Goal: Task Accomplishment & Management: Manage account settings

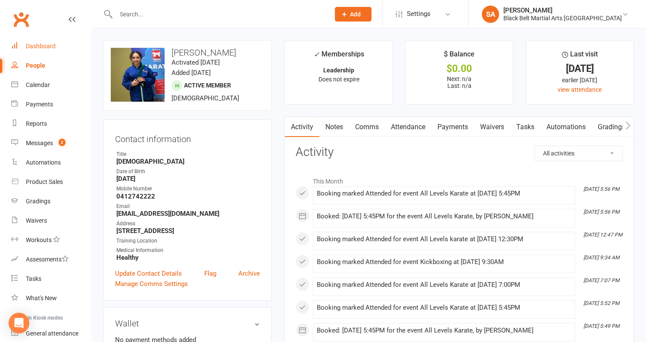
click at [52, 45] on div "Dashboard" at bounding box center [41, 46] width 30 height 7
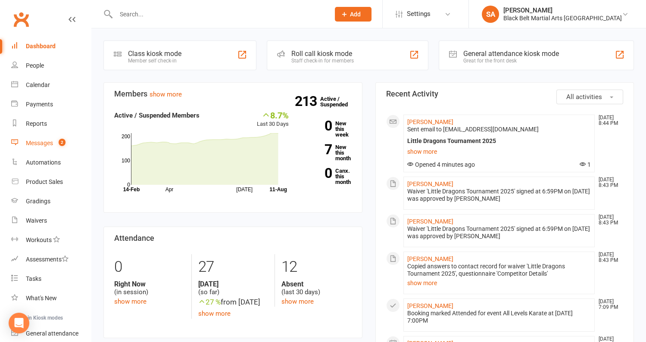
click at [29, 141] on div "Messages" at bounding box center [39, 143] width 27 height 7
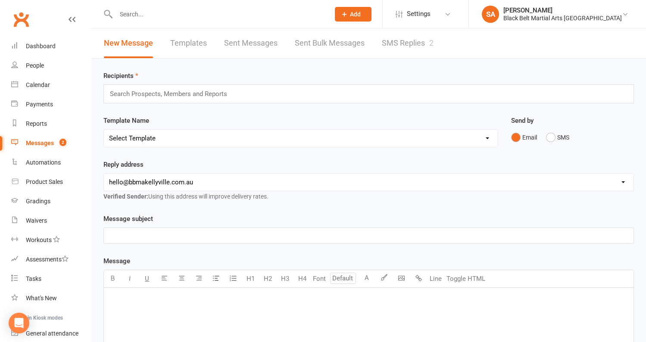
click at [382, 52] on link "SMS Replies 2" at bounding box center [408, 43] width 52 height 30
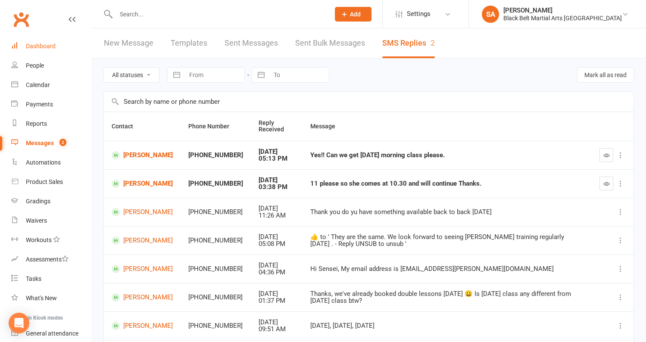
click at [44, 51] on link "Dashboard" at bounding box center [51, 46] width 80 height 19
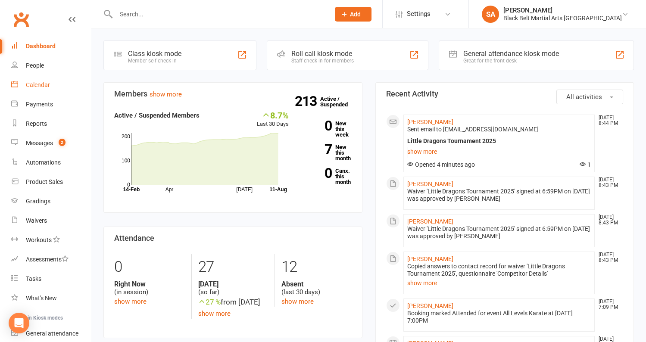
click at [37, 81] on link "Calendar" at bounding box center [51, 84] width 80 height 19
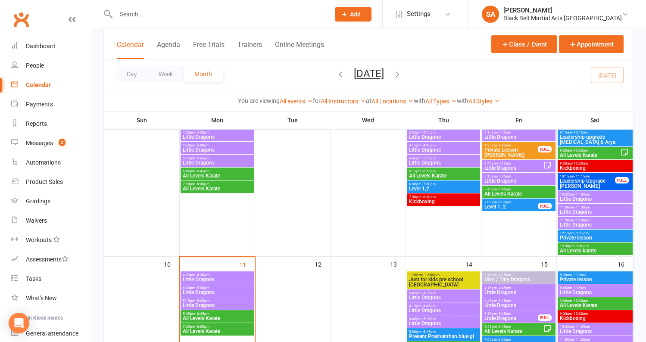
scroll to position [223, 0]
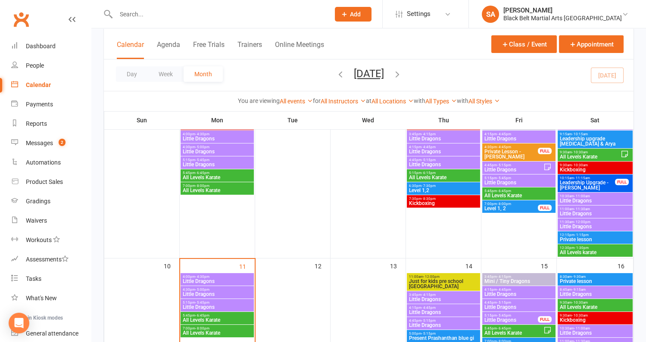
click at [566, 180] on span "Leadership Upgrade - [PERSON_NAME]" at bounding box center [587, 185] width 56 height 10
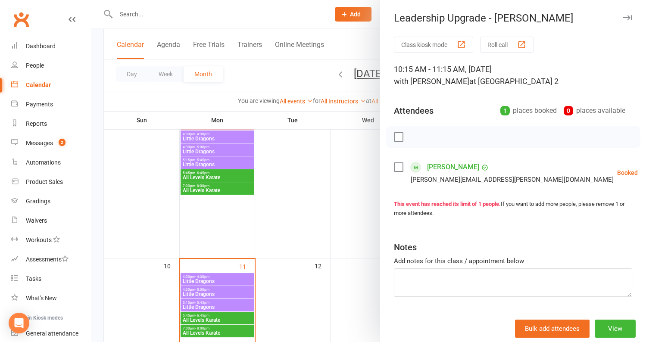
click at [283, 241] on div at bounding box center [368, 171] width 555 height 342
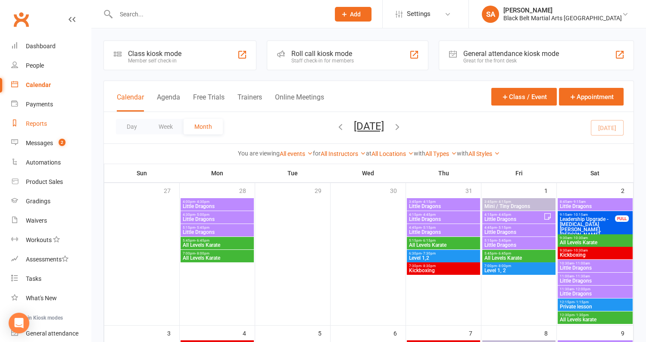
click at [39, 131] on link "Reports" at bounding box center [51, 123] width 80 height 19
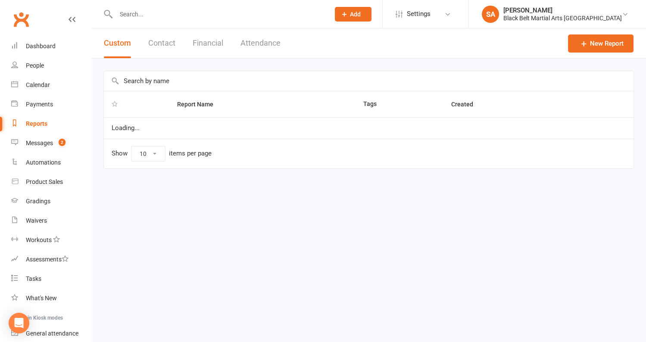
select select "100"
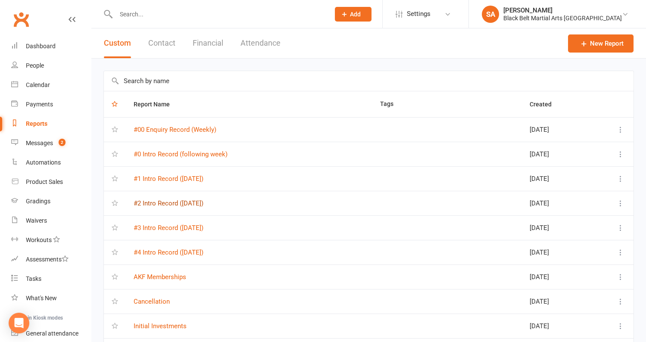
click at [182, 203] on link "#2 Intro Record (Thursday)" at bounding box center [169, 204] width 70 height 8
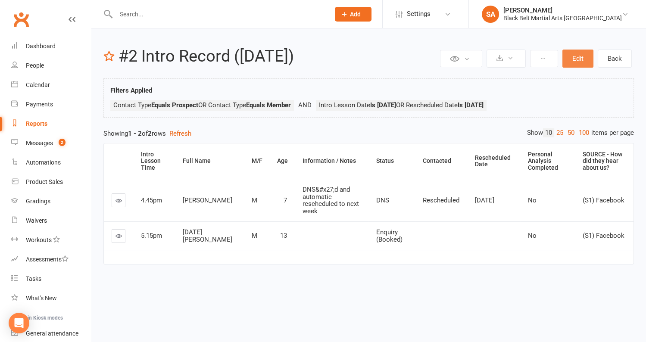
click at [583, 57] on button "Edit" at bounding box center [577, 59] width 31 height 18
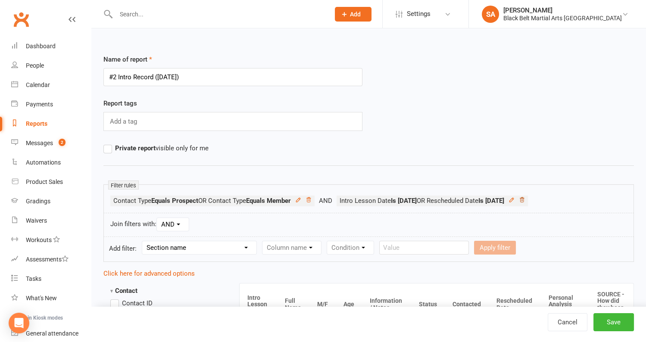
click at [524, 200] on icon at bounding box center [522, 199] width 4 height 5
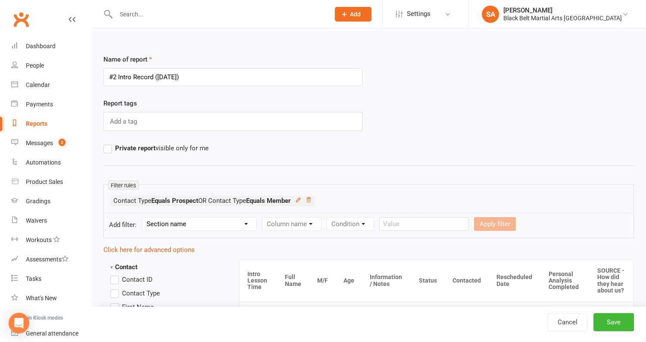
click at [218, 218] on select "Section name Contact Attendance Aggregate Payment Booking Waitlist Attendees Ca…" at bounding box center [199, 224] width 114 height 13
select select "26"
click at [303, 221] on select "Column name M/F Age Intro Lesson Date Intro Lesson Time Contacted Rescheduled D…" at bounding box center [313, 224] width 103 height 13
select select "2"
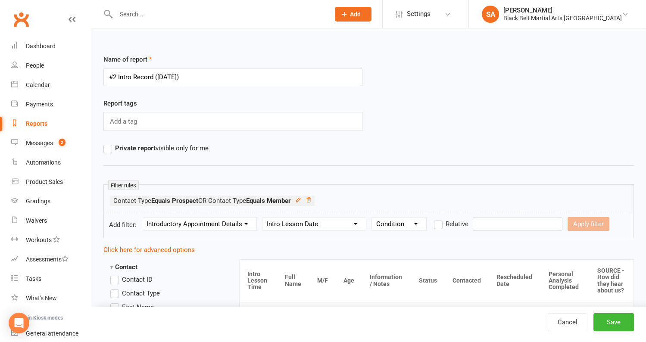
click at [407, 219] on select "Condition Is Is not Before After Before or on After or on Is blank Is not blank" at bounding box center [399, 224] width 54 height 13
select select "0"
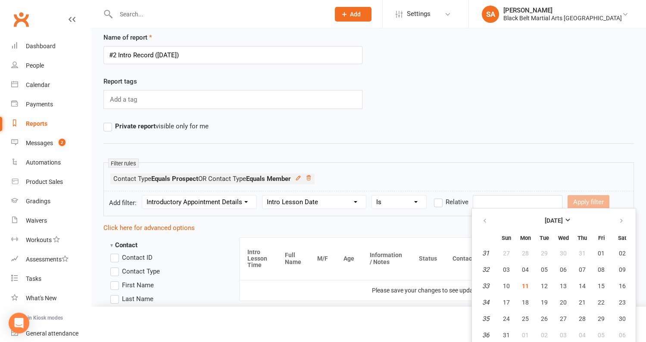
click at [487, 203] on input "text" at bounding box center [518, 202] width 90 height 14
click at [579, 284] on span "14" at bounding box center [582, 286] width 7 height 7
type input "14 Aug 2025"
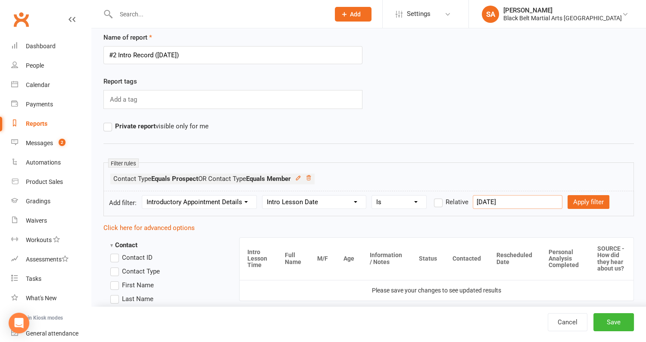
click at [525, 201] on input "14 Aug 2025" at bounding box center [518, 202] width 90 height 14
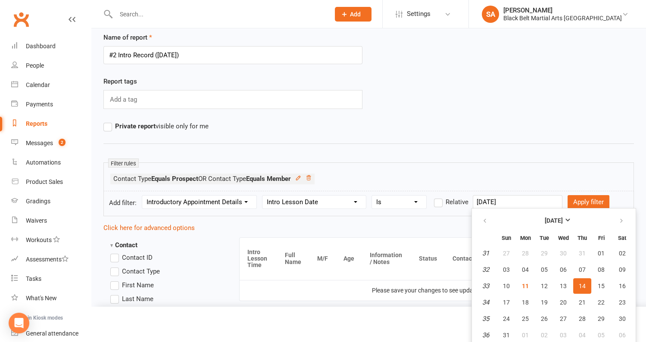
click at [476, 199] on input "14 Aug 2025" at bounding box center [518, 202] width 90 height 14
click at [568, 197] on button "Apply filter" at bounding box center [589, 202] width 42 height 14
select select
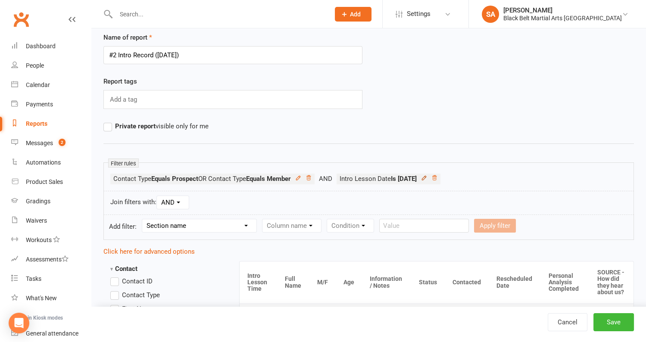
click at [427, 178] on icon at bounding box center [424, 178] width 6 height 6
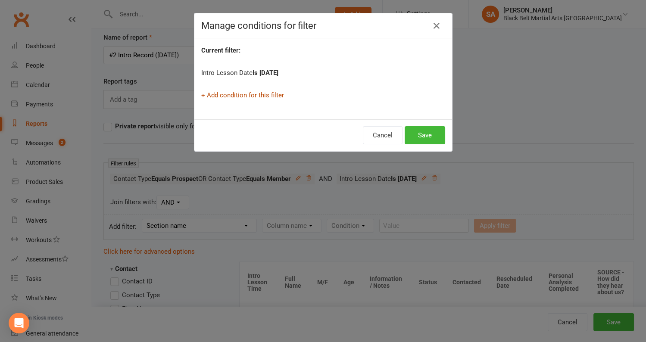
click at [259, 95] on link "+ Add condition for this filter" at bounding box center [242, 95] width 83 height 8
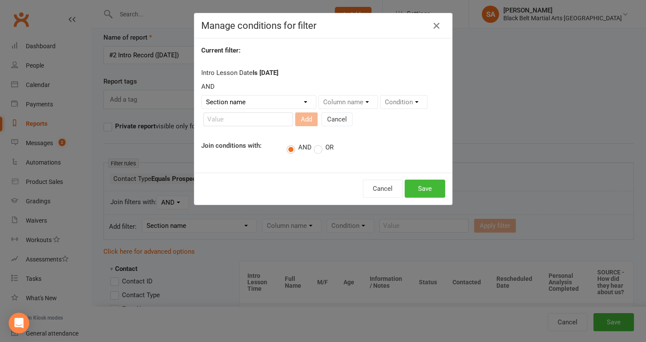
click at [318, 145] on label "OR" at bounding box center [324, 148] width 20 height 9
click at [318, 142] on input "OR" at bounding box center [317, 142] width 6 height 0
click at [275, 101] on select "Section name Contact Attendance Aggregate Payment Booking Waitlist Attendees Ca…" at bounding box center [259, 102] width 114 height 13
select select "26"
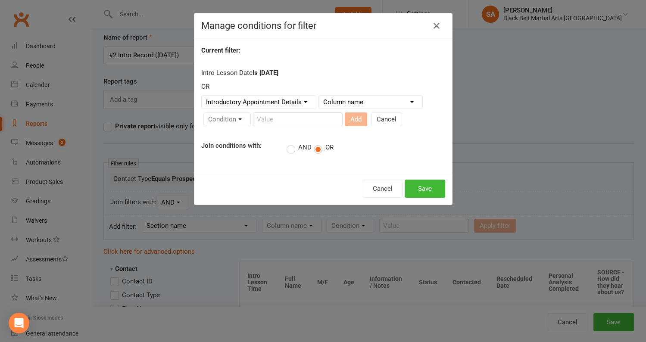
click at [370, 99] on select "Column name M/F Age Intro Lesson Date Intro Lesson Time Contacted Rescheduled D…" at bounding box center [370, 102] width 103 height 13
select select "5"
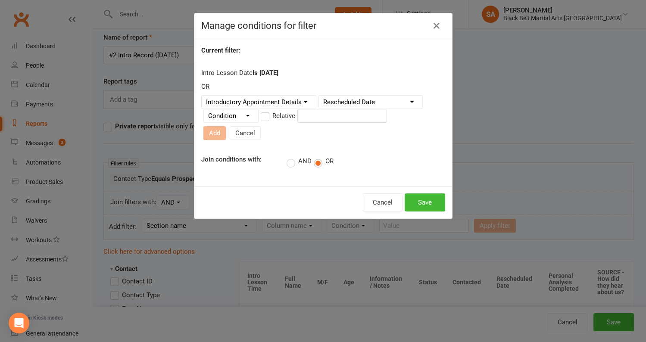
click at [254, 122] on select "Condition Is Is not Before After Before or on After or on Is blank Is not blank" at bounding box center [231, 115] width 54 height 13
select select "0"
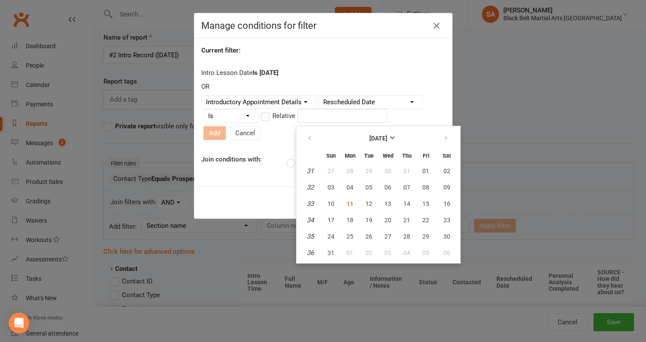
click at [317, 116] on input "text" at bounding box center [342, 116] width 90 height 14
click at [407, 202] on span "14" at bounding box center [406, 203] width 7 height 7
type input "14 Aug 2025"
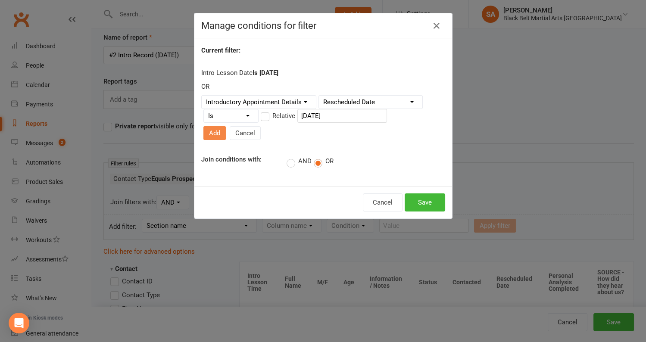
click at [226, 126] on button "Add" at bounding box center [214, 133] width 22 height 14
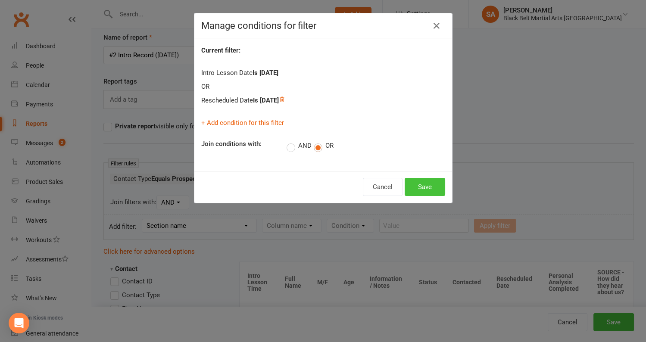
click at [415, 184] on button "Save" at bounding box center [425, 187] width 41 height 18
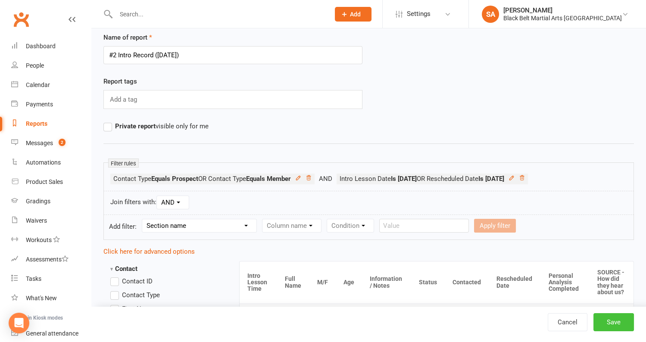
click at [622, 322] on button "Save" at bounding box center [613, 322] width 41 height 18
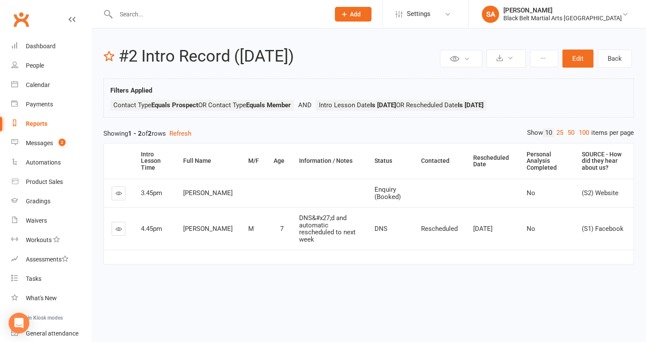
click at [36, 123] on div "Reports" at bounding box center [37, 123] width 22 height 7
select select "100"
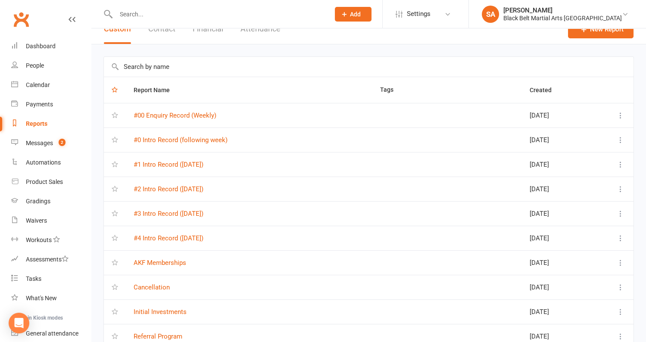
scroll to position [14, 0]
click at [175, 216] on td "#3 Intro Record (Friday)" at bounding box center [249, 214] width 247 height 25
click at [175, 212] on link "#3 Intro Record (Friday)" at bounding box center [169, 214] width 70 height 8
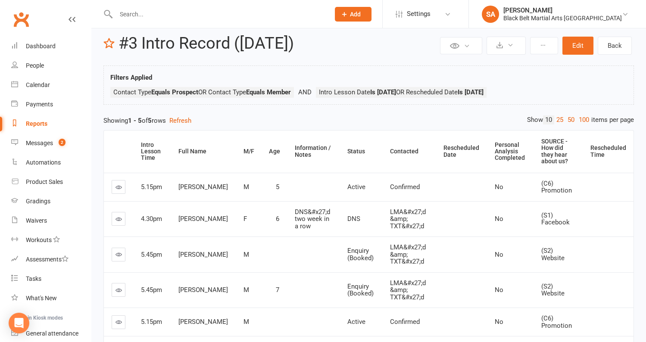
scroll to position [2, 0]
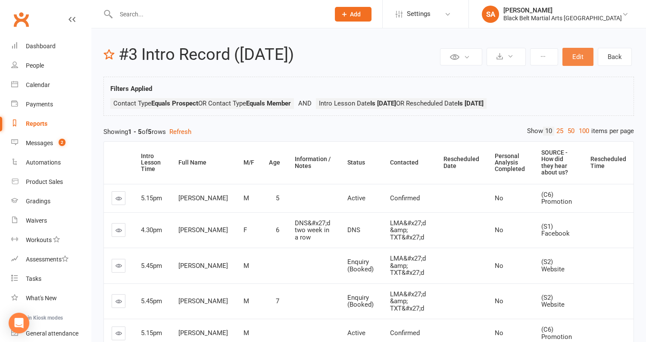
click at [585, 61] on button "Edit" at bounding box center [577, 57] width 31 height 18
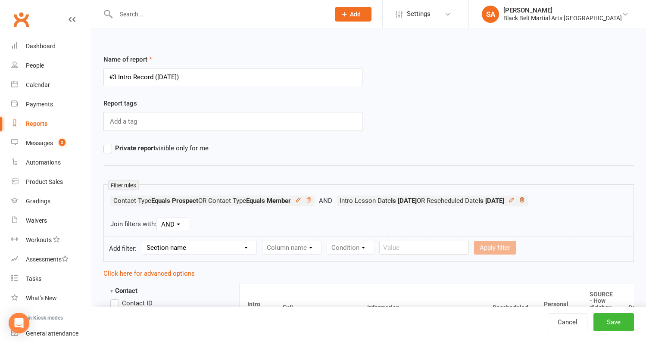
click at [525, 198] on icon at bounding box center [522, 200] width 6 height 6
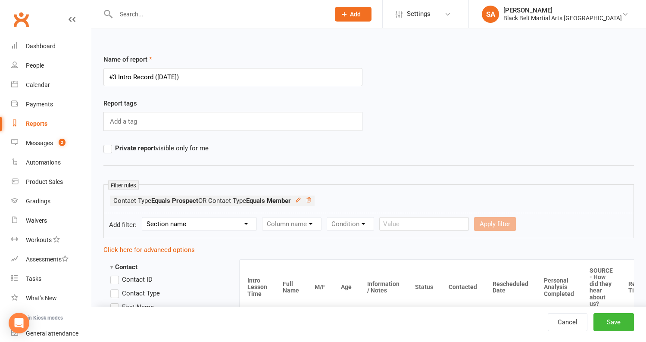
click at [228, 228] on select "Section name Contact Attendance Aggregate Payment Booking Waitlist Attendees Ca…" at bounding box center [199, 224] width 114 height 13
select select "26"
click at [300, 215] on form "Add filter: Section name Contact Attendance Aggregate Payment Booking Waitlist …" at bounding box center [368, 225] width 531 height 25
click at [298, 222] on select "Column name M/F Age Intro Lesson Date Intro Lesson Time Contacted Rescheduled D…" at bounding box center [313, 224] width 103 height 13
select select "2"
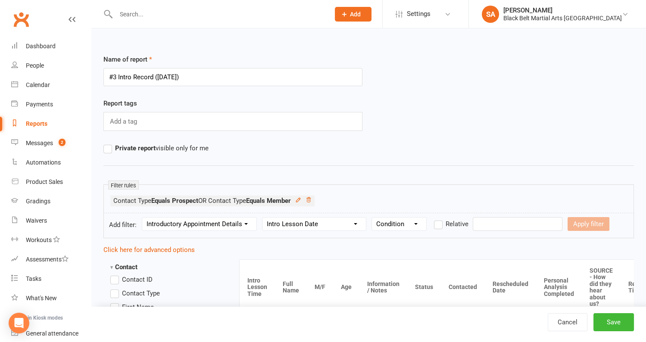
click at [408, 225] on select "Condition Is Is not Before After Before or on After or on Is blank Is not blank" at bounding box center [399, 224] width 54 height 13
select select "0"
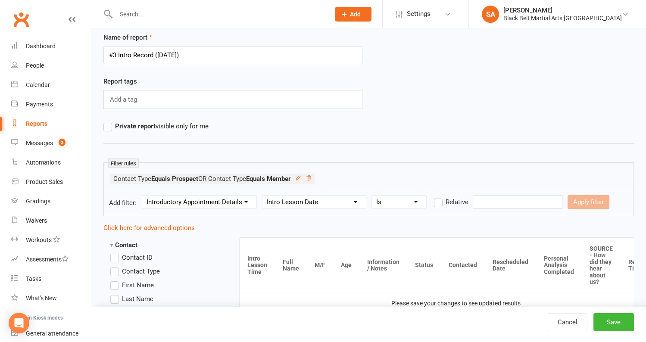
click at [496, 199] on input "text" at bounding box center [518, 202] width 90 height 14
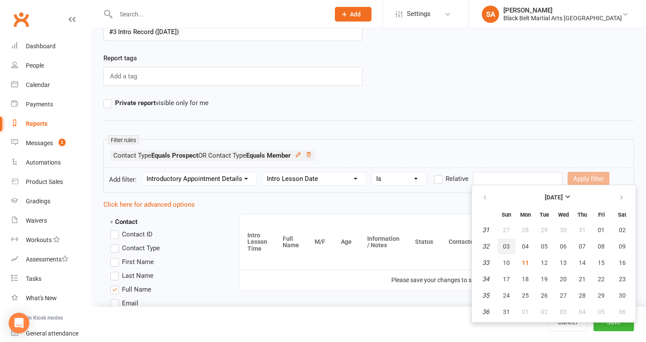
scroll to position [49, 0]
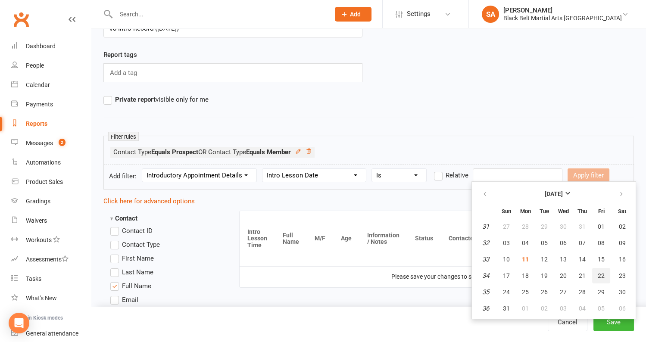
click at [602, 268] on button "22" at bounding box center [601, 276] width 18 height 16
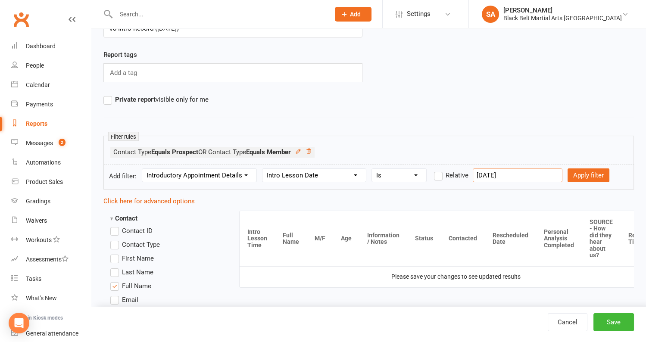
click at [513, 175] on input "22 Aug 2025" at bounding box center [518, 176] width 90 height 14
click at [496, 174] on input "22 Aug 2025" at bounding box center [518, 176] width 90 height 14
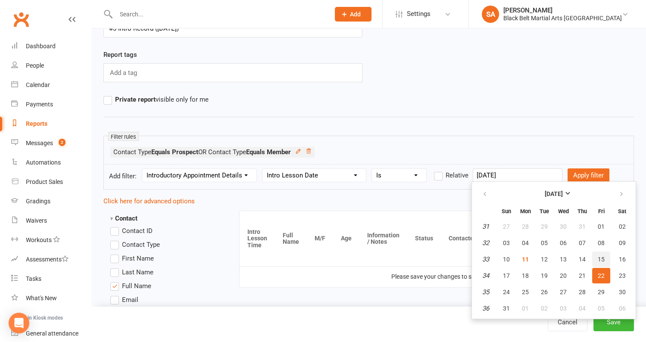
click at [599, 256] on span "15" at bounding box center [601, 259] width 7 height 7
type input "15 Aug 2025"
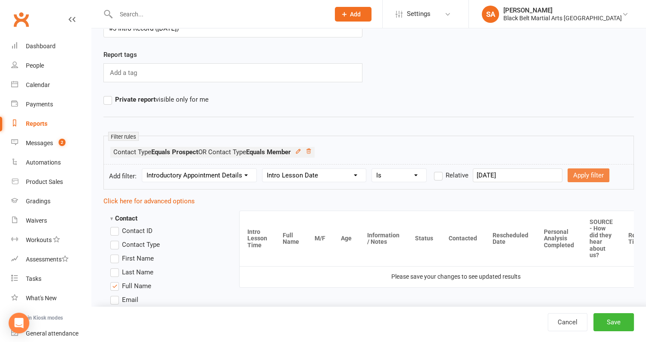
click at [572, 175] on button "Apply filter" at bounding box center [589, 176] width 42 height 14
select select
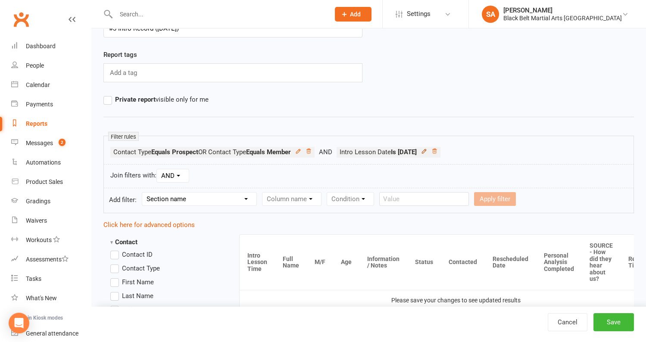
click at [427, 148] on icon at bounding box center [424, 151] width 6 height 6
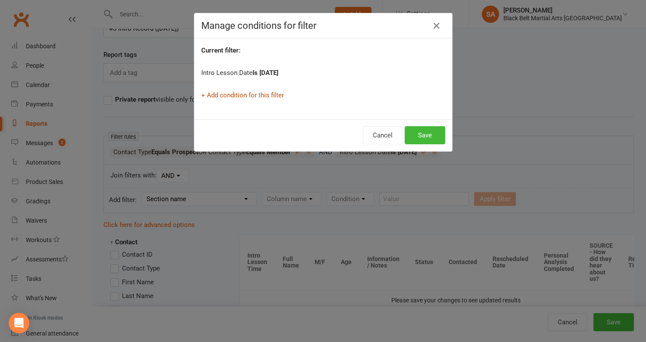
click at [227, 93] on link "+ Add condition for this filter" at bounding box center [242, 95] width 83 height 8
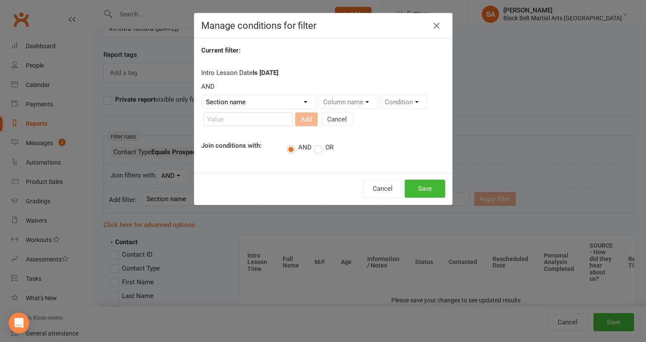
click at [316, 150] on label "OR" at bounding box center [324, 148] width 20 height 9
click at [316, 142] on input "OR" at bounding box center [317, 142] width 6 height 0
click at [271, 106] on select "Section name Contact Attendance Aggregate Payment Booking Waitlist Attendees Ca…" at bounding box center [259, 102] width 114 height 13
select select "26"
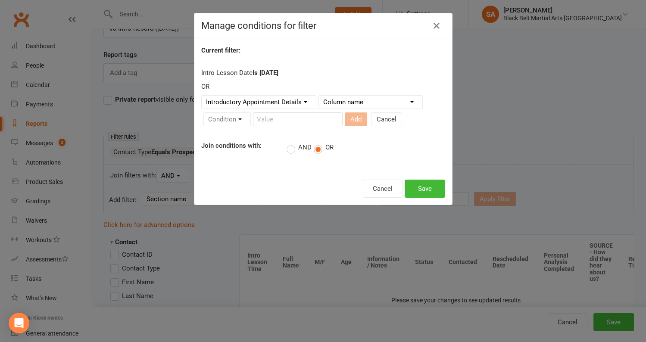
click at [377, 97] on select "Column name M/F Age Intro Lesson Date Intro Lesson Time Contacted Rescheduled D…" at bounding box center [370, 102] width 103 height 13
select select "5"
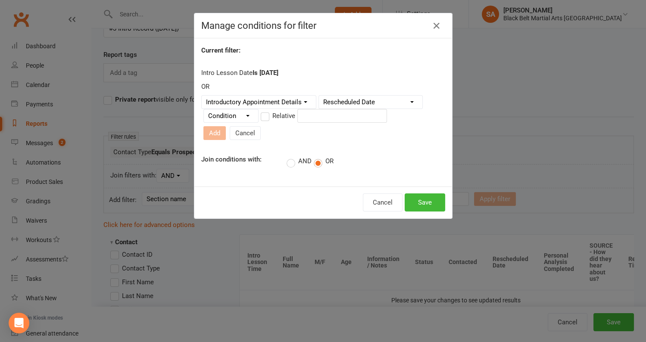
click at [222, 122] on select "Condition Is Is not Before After Before or on After or on Is blank Is not blank" at bounding box center [231, 115] width 54 height 13
select select "0"
click at [337, 121] on input "text" at bounding box center [342, 116] width 90 height 14
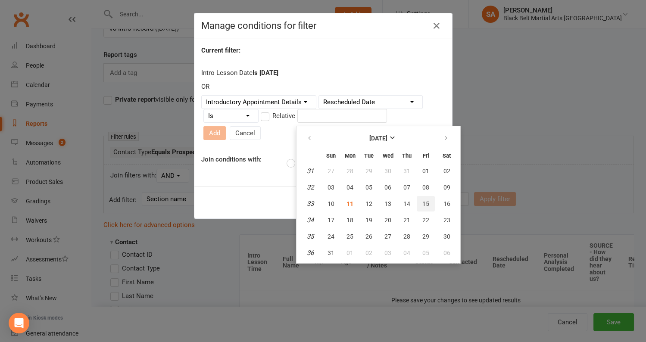
click at [419, 206] on button "15" at bounding box center [426, 204] width 18 height 16
type input "15 Aug 2025"
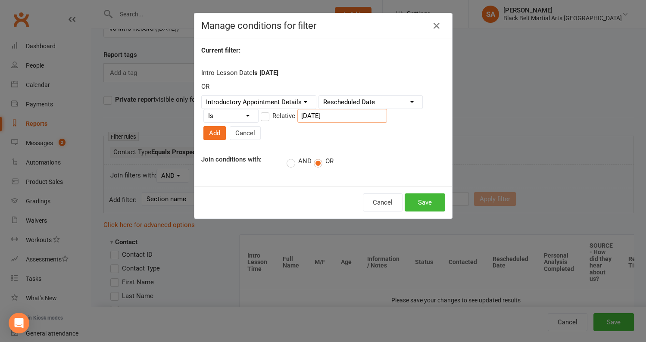
click at [337, 116] on input "15 Aug 2025" at bounding box center [342, 116] width 90 height 14
click at [312, 119] on input "15 Aug 2025" at bounding box center [342, 116] width 90 height 14
click at [387, 134] on div "Current filter: Intro Lesson Date Is 2025-08-15 OR Section name Contact Attenda…" at bounding box center [323, 112] width 258 height 148
click at [325, 116] on input "15 Aug 2025" at bounding box center [342, 116] width 90 height 14
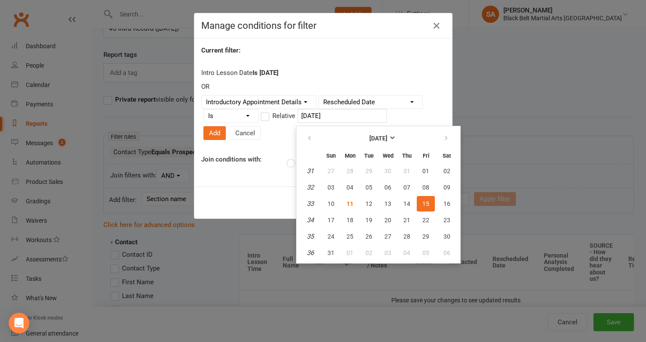
click at [422, 202] on span "15" at bounding box center [425, 203] width 7 height 7
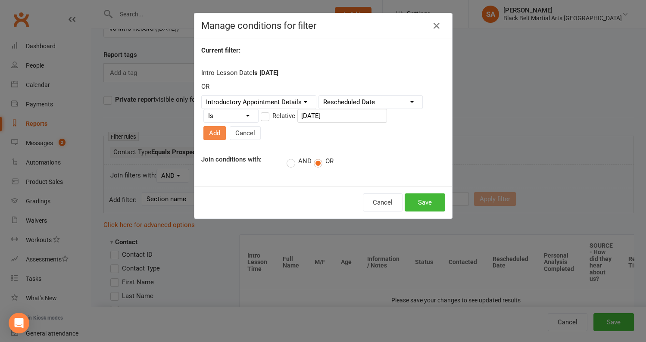
click at [226, 126] on button "Add" at bounding box center [214, 133] width 22 height 14
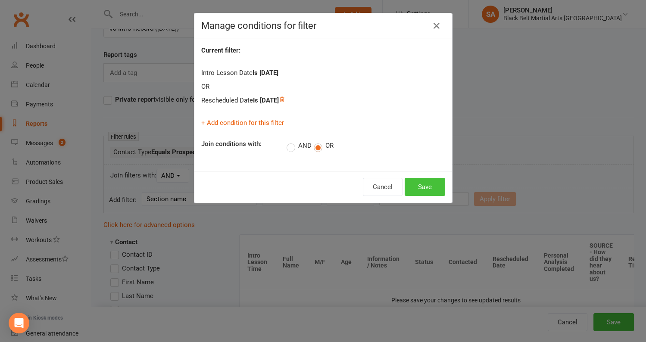
click at [415, 181] on button "Save" at bounding box center [425, 187] width 41 height 18
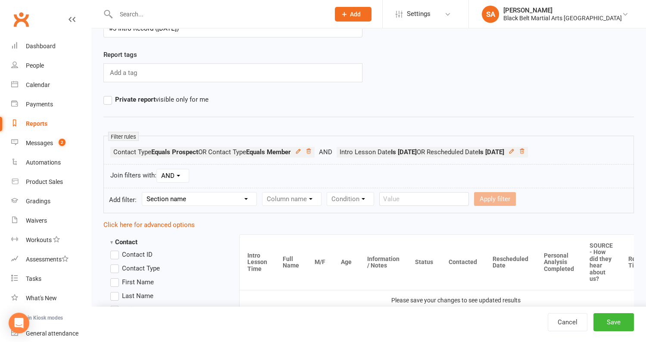
click at [415, 181] on div "Join filters with: AND OR" at bounding box center [368, 176] width 531 height 24
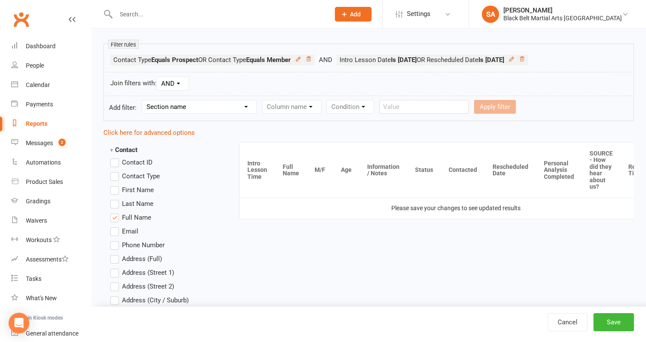
scroll to position [143, 0]
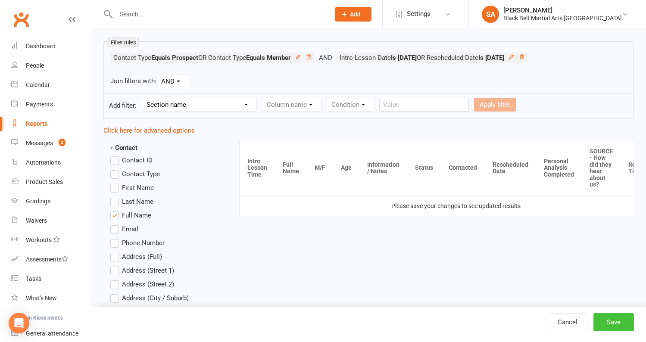
click at [600, 321] on button "Save" at bounding box center [613, 322] width 41 height 18
